Goal: Obtain resource: Download file/media

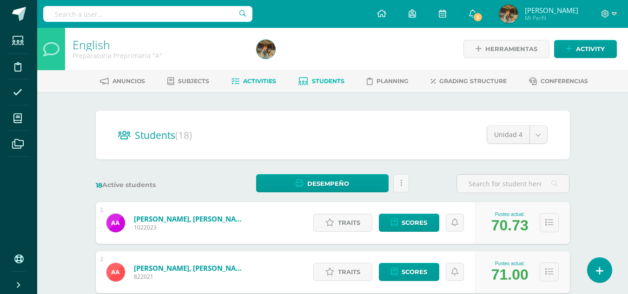
click at [252, 85] on link "Activities" at bounding box center [254, 81] width 45 height 15
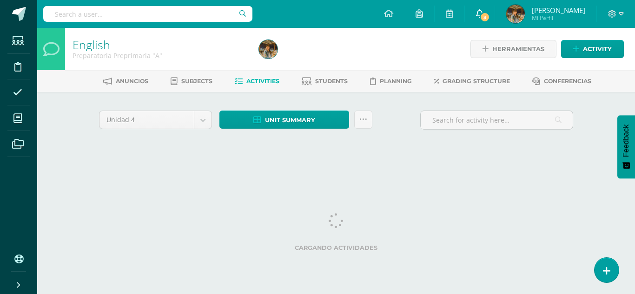
click at [480, 20] on span "3" at bounding box center [485, 17] width 10 height 10
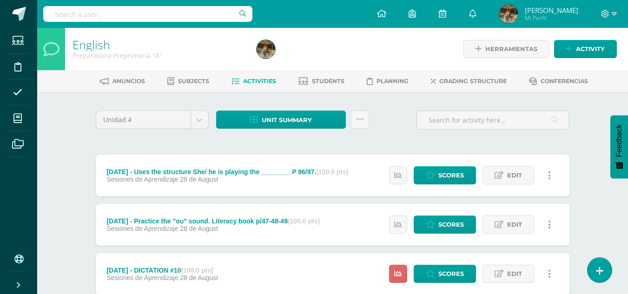
click at [357, 48] on div at bounding box center [347, 49] width 188 height 42
click at [361, 120] on icon at bounding box center [360, 120] width 8 height 8
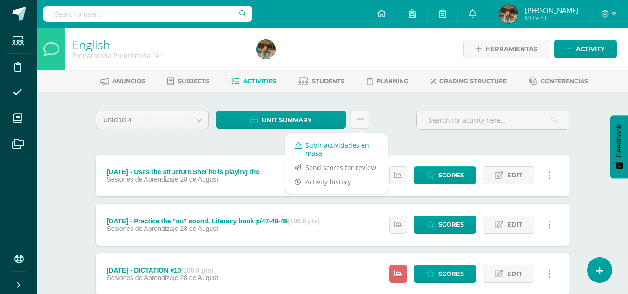
click at [332, 148] on link "Subir actividades en masa" at bounding box center [336, 149] width 102 height 22
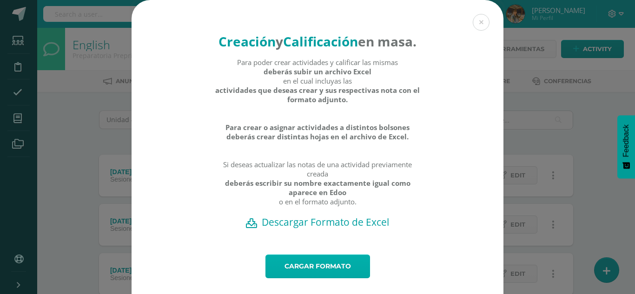
click at [298, 279] on link "Cargar formato" at bounding box center [318, 267] width 105 height 24
click at [323, 229] on h2 "Descargar Formato de Excel" at bounding box center [317, 222] width 339 height 13
click at [475, 24] on button at bounding box center [481, 22] width 17 height 17
